Goal: Information Seeking & Learning: Learn about a topic

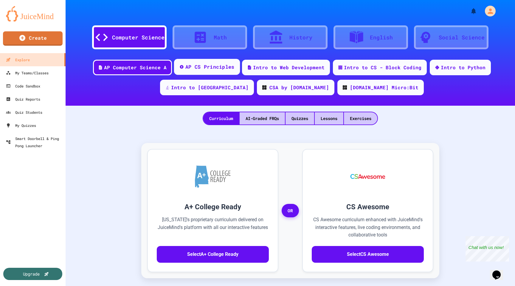
click at [185, 67] on div "AP CS Principles" at bounding box center [209, 66] width 49 height 7
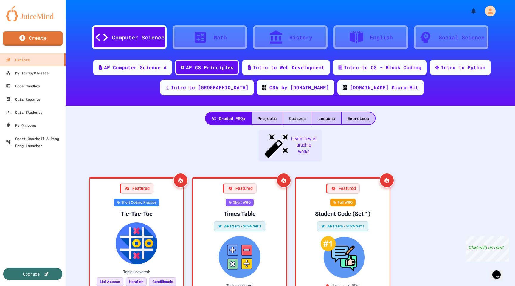
click at [298, 118] on div "Quizzes" at bounding box center [297, 118] width 29 height 12
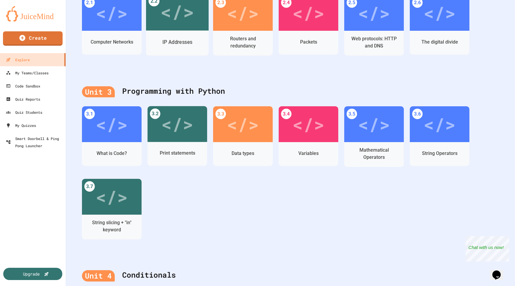
scroll to position [301, 0]
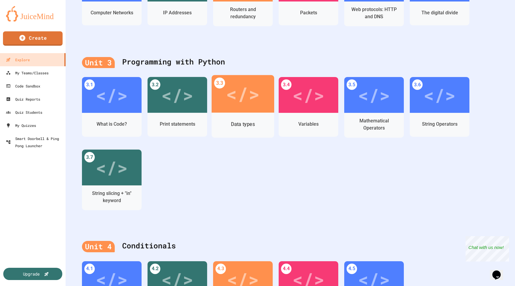
click at [260, 104] on div "</>" at bounding box center [243, 94] width 63 height 38
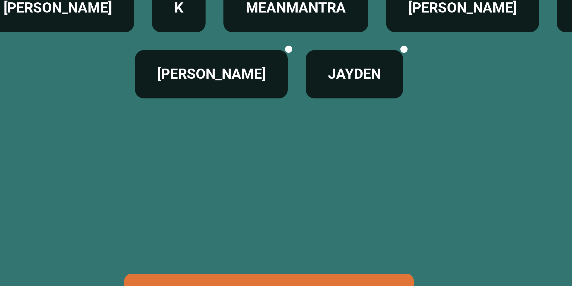
click at [245, 209] on div "[PERSON_NAME] K [PERSON_NAME] MEANMANTRA [PERSON_NAME] JUST [PERSON_NAME] [PERS…" at bounding box center [286, 168] width 542 height 155
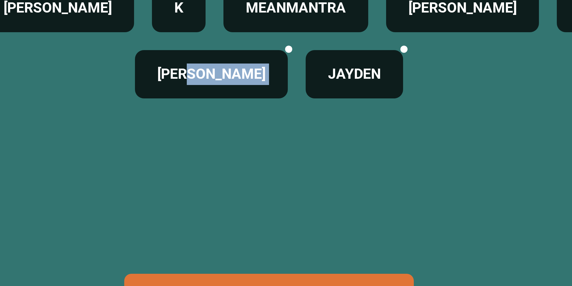
click at [245, 209] on div "[PERSON_NAME] K [PERSON_NAME] MEANMANTRA [PERSON_NAME] JUST [PERSON_NAME] [PERS…" at bounding box center [286, 168] width 542 height 155
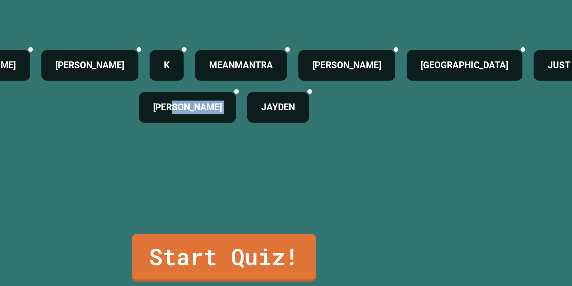
click at [246, 209] on div "[PERSON_NAME] K [PERSON_NAME] MEANMANTRA [PERSON_NAME] JUST [PERSON_NAME] [PERS…" at bounding box center [286, 168] width 542 height 155
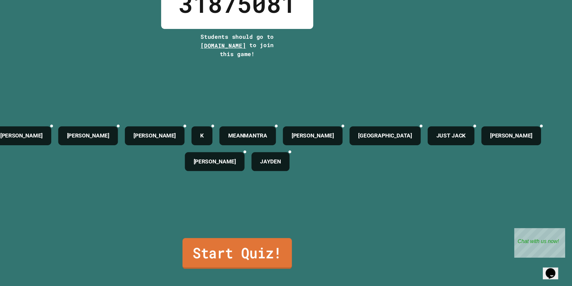
click at [284, 256] on link "Start Quiz!" at bounding box center [286, 258] width 94 height 26
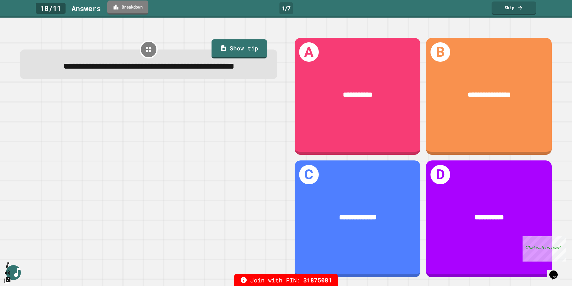
click at [133, 12] on link "Breakdown" at bounding box center [127, 8] width 41 height 14
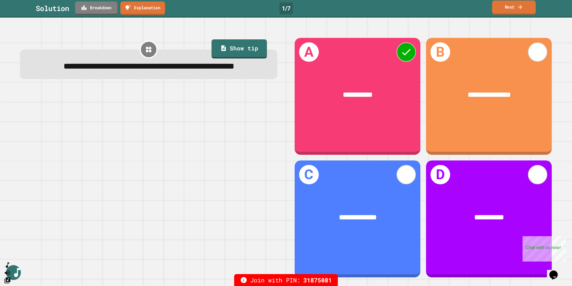
click at [514, 7] on link "Next" at bounding box center [514, 8] width 44 height 14
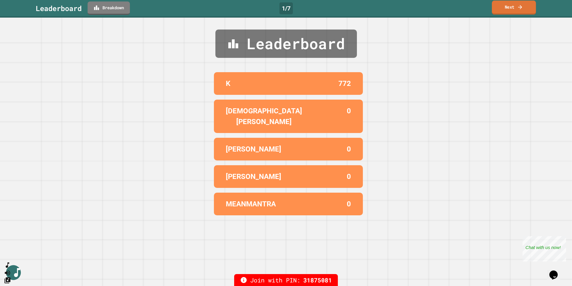
click at [515, 10] on link "Next" at bounding box center [514, 8] width 44 height 14
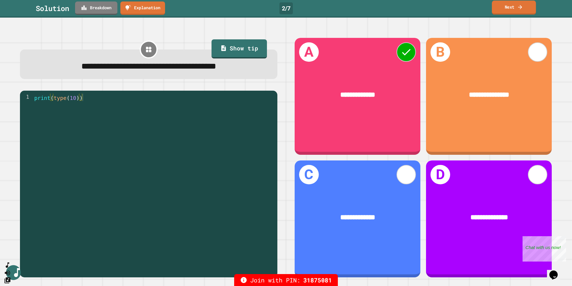
click at [515, 4] on icon at bounding box center [520, 7] width 6 height 6
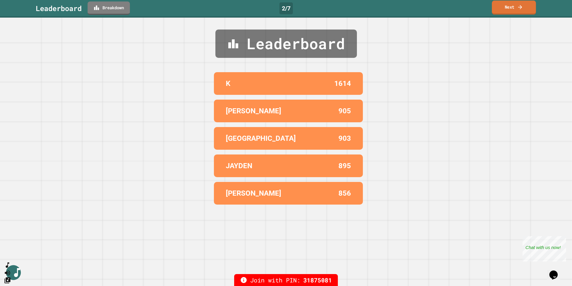
click at [515, 9] on link "Next" at bounding box center [514, 8] width 44 height 14
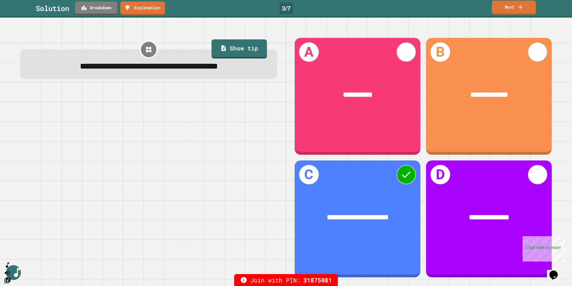
click at [515, 9] on link "Next" at bounding box center [514, 8] width 44 height 14
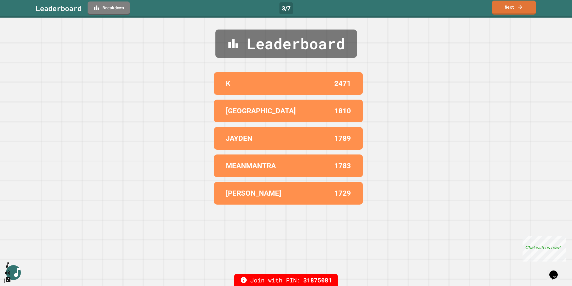
click at [515, 9] on link "Next" at bounding box center [514, 8] width 44 height 14
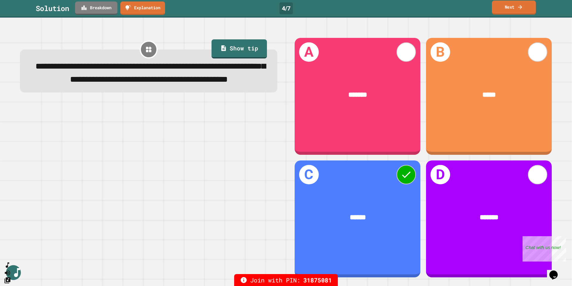
click at [507, 11] on link "Next" at bounding box center [514, 8] width 44 height 14
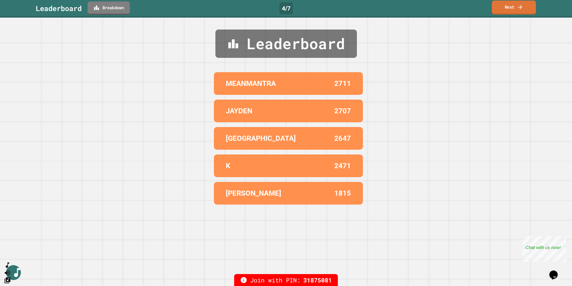
click at [507, 11] on link "Next" at bounding box center [514, 8] width 44 height 14
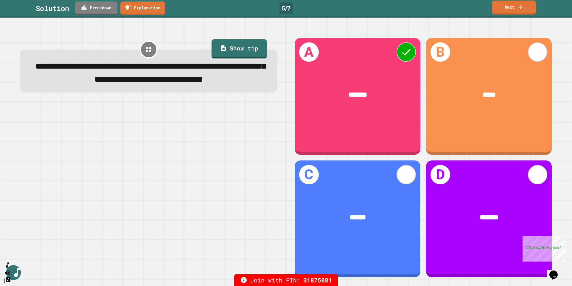
click at [508, 11] on link "Next" at bounding box center [514, 8] width 44 height 14
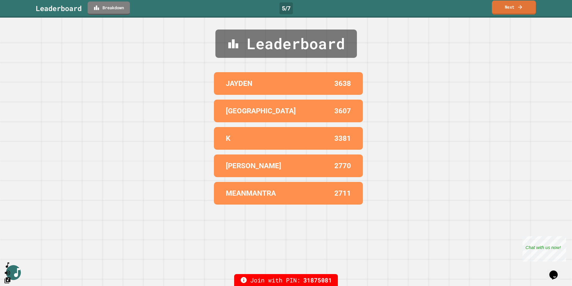
click at [508, 11] on link "Next" at bounding box center [514, 8] width 44 height 14
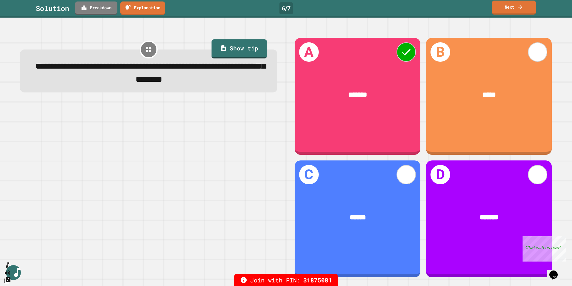
click at [508, 11] on link "Next" at bounding box center [514, 8] width 44 height 14
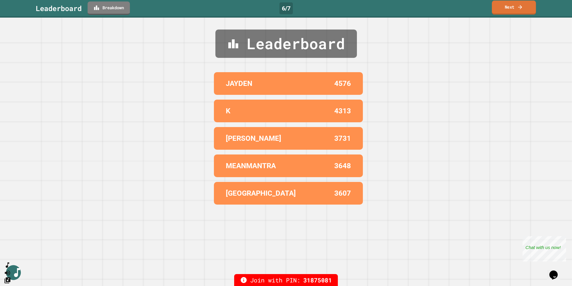
click at [508, 11] on link "Next" at bounding box center [514, 8] width 44 height 14
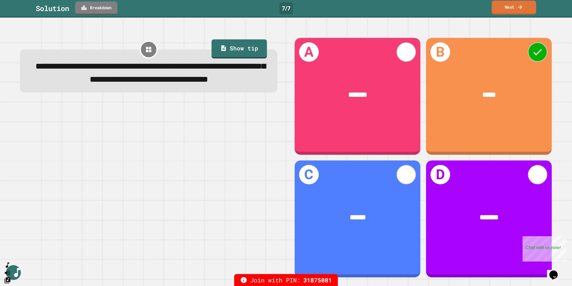
click at [509, 11] on link "Next" at bounding box center [514, 8] width 44 height 14
